Goal: Check status: Check status

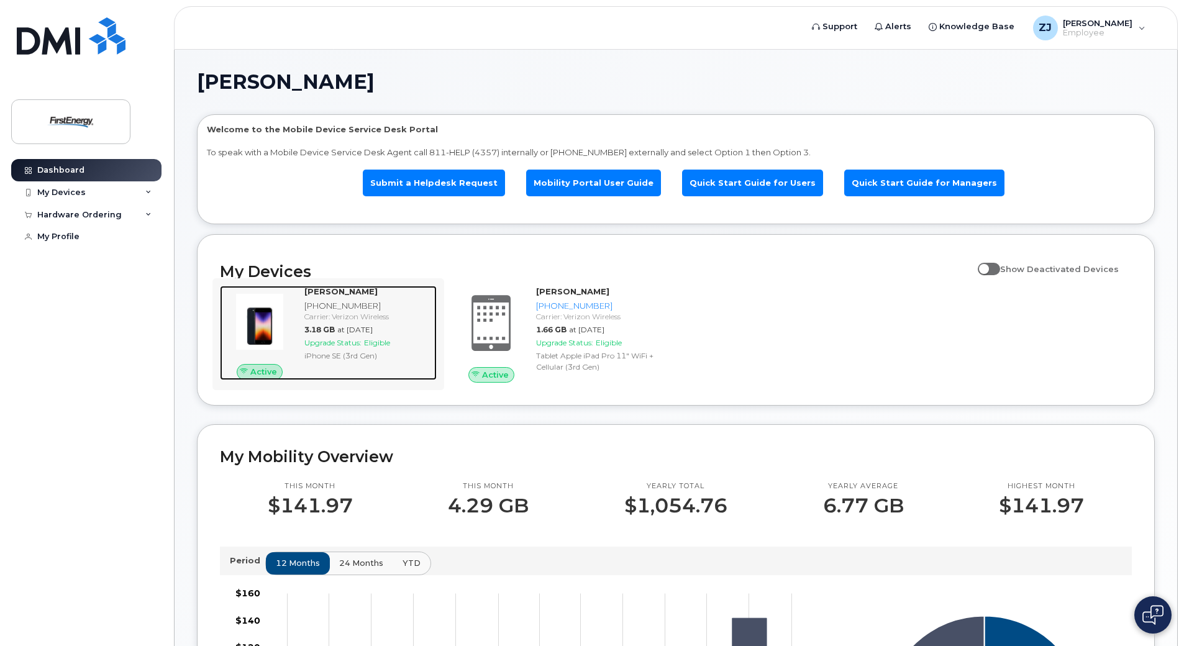
click at [358, 311] on div "Carrier: Verizon Wireless" at bounding box center [367, 316] width 127 height 11
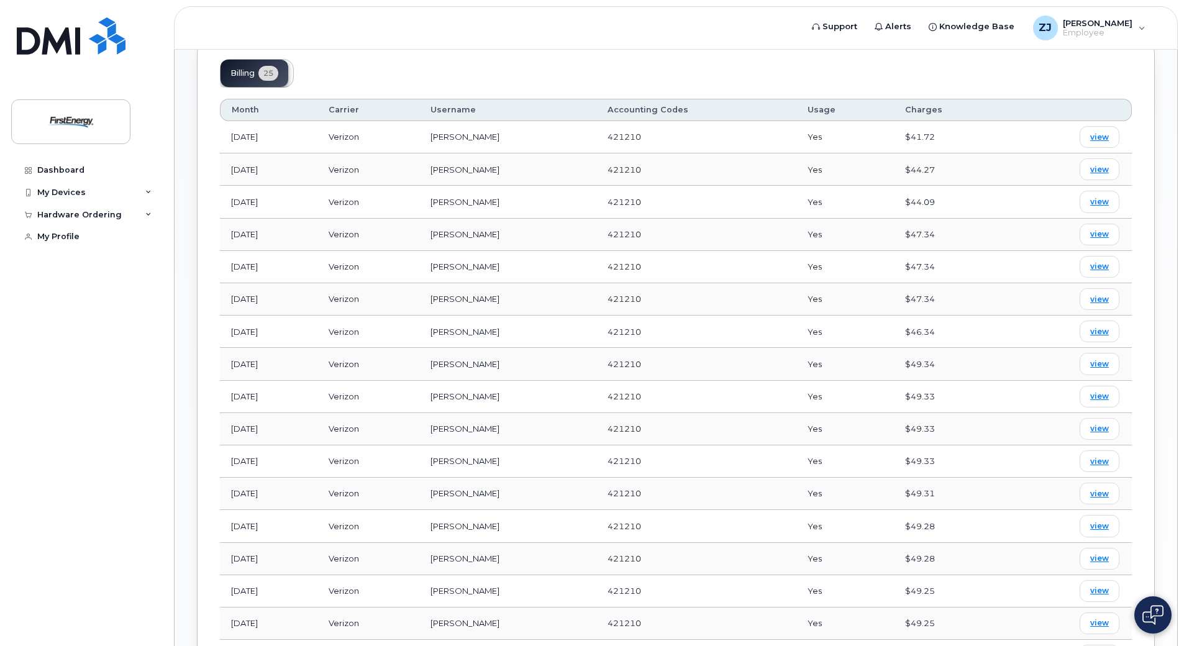
scroll to position [497, 0]
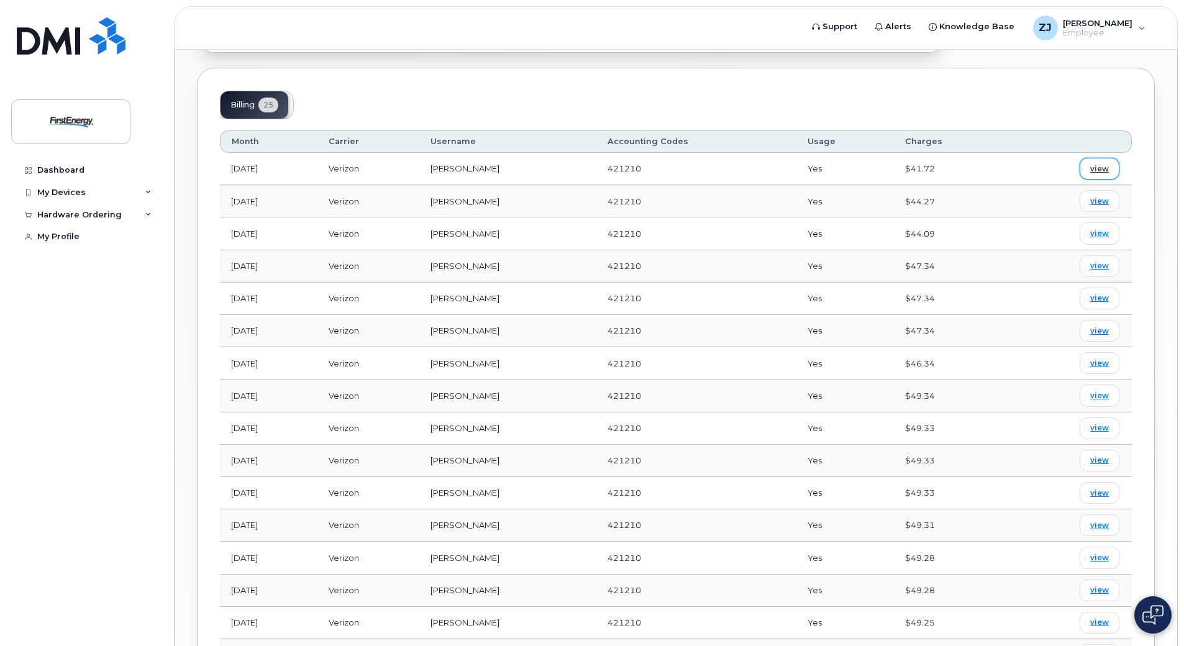
click at [1090, 170] on link "view" at bounding box center [1100, 169] width 40 height 22
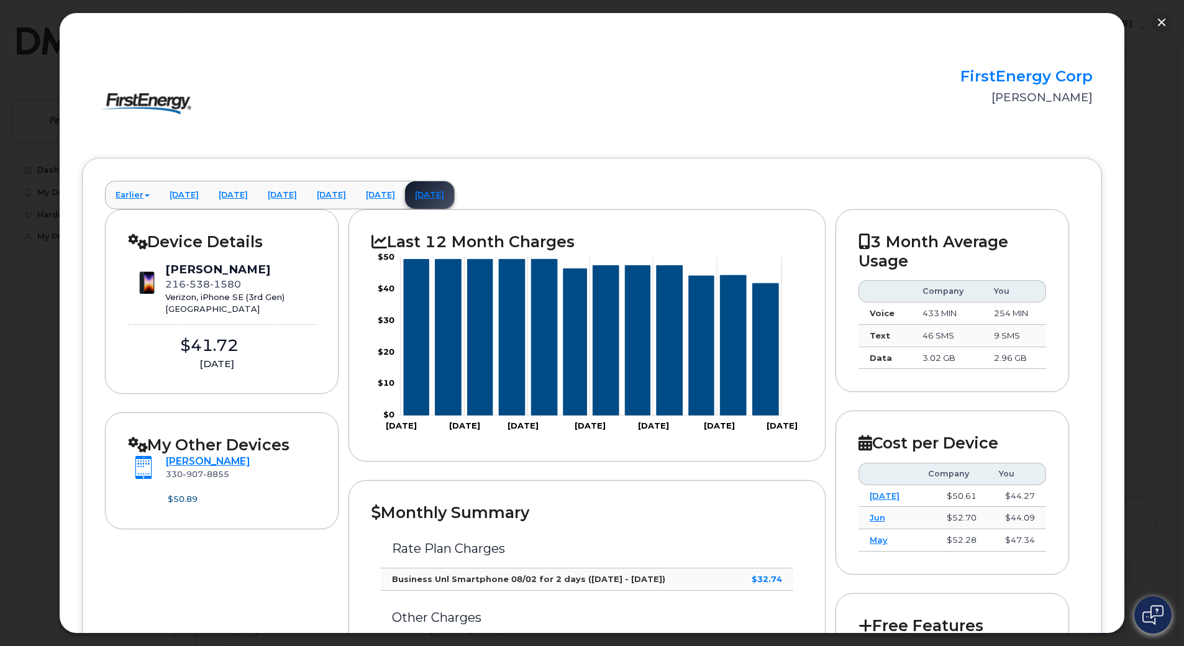
scroll to position [62, 0]
